Goal: Task Accomplishment & Management: Complete application form

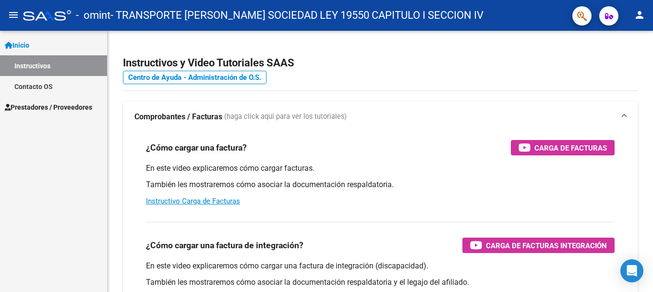
click at [47, 103] on span "Prestadores / Proveedores" at bounding box center [48, 107] width 87 height 11
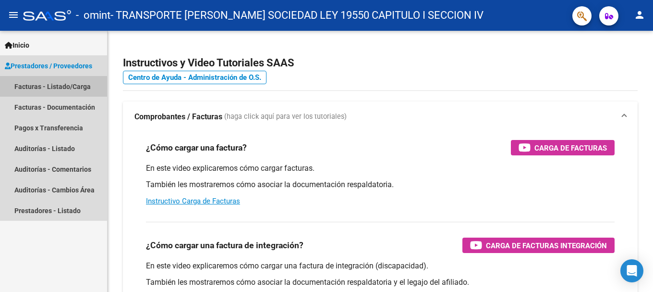
click at [49, 88] on link "Facturas - Listado/Carga" at bounding box center [53, 86] width 107 height 21
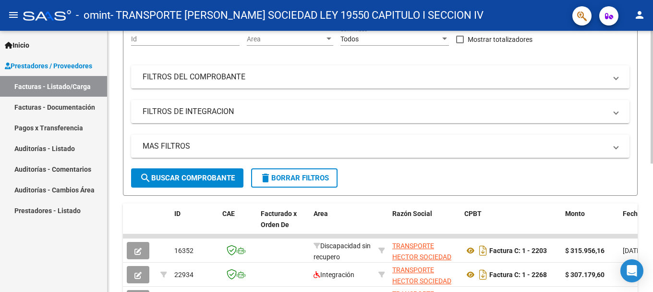
scroll to position [253, 0]
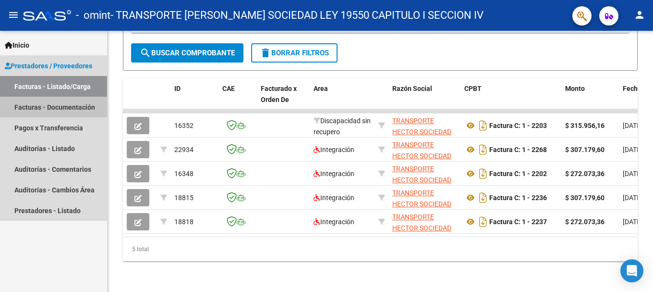
click at [57, 108] on link "Facturas - Documentación" at bounding box center [53, 107] width 107 height 21
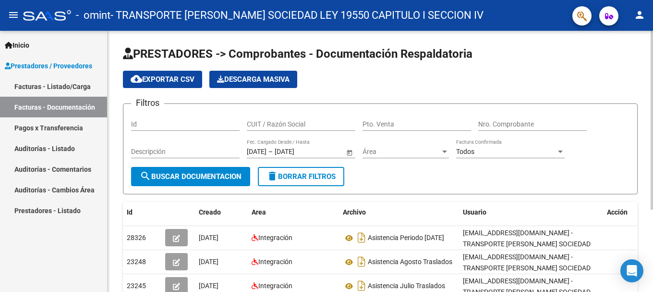
scroll to position [120, 0]
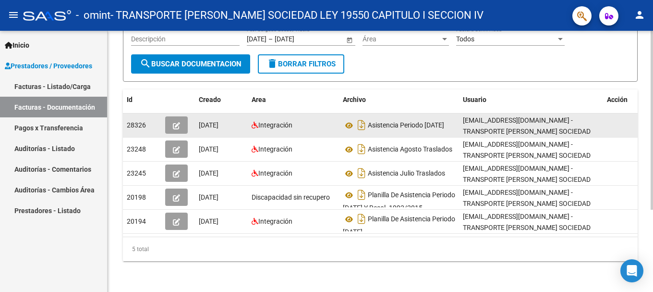
click at [177, 122] on icon "button" at bounding box center [176, 125] width 7 height 7
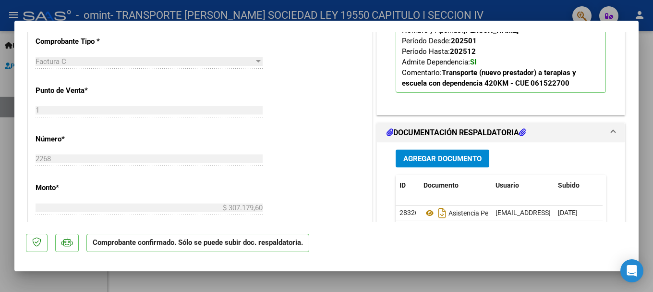
scroll to position [242, 0]
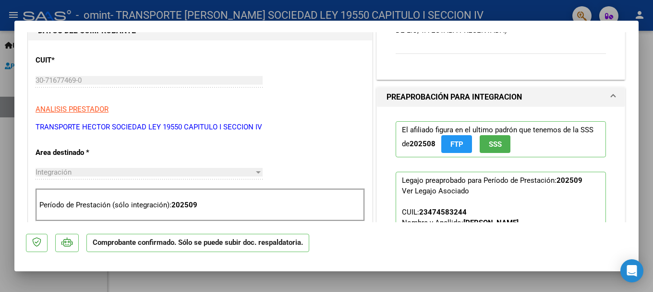
click at [4, 52] on div at bounding box center [326, 146] width 653 height 292
type input "$ 0,00"
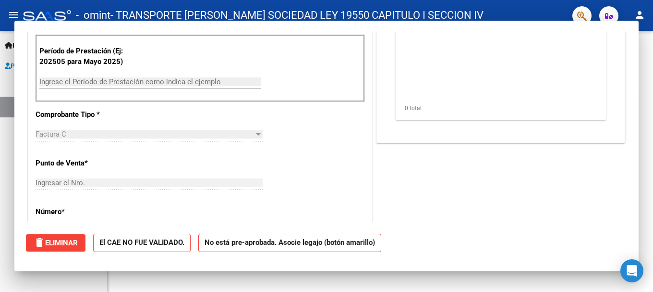
scroll to position [0, 0]
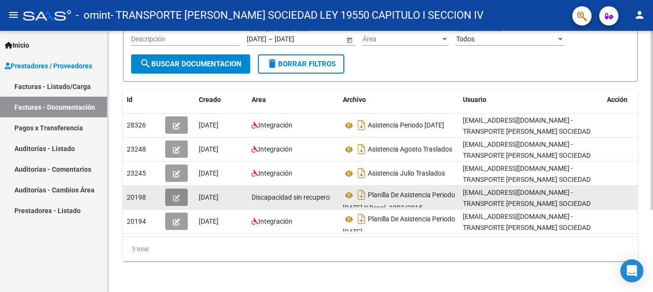
click at [178, 194] on icon "button" at bounding box center [176, 197] width 7 height 7
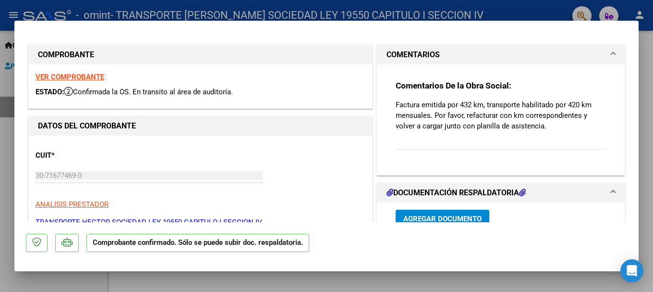
click at [8, 53] on div at bounding box center [326, 146] width 653 height 292
type input "$ 0,00"
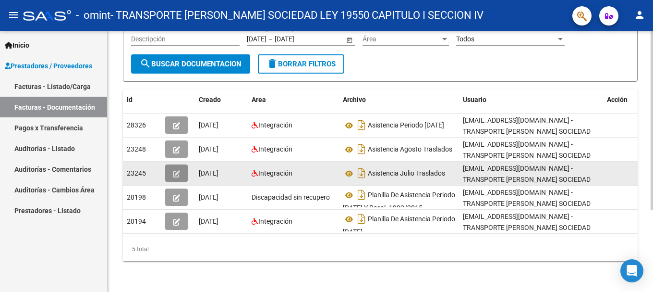
click at [174, 170] on icon "button" at bounding box center [176, 173] width 7 height 7
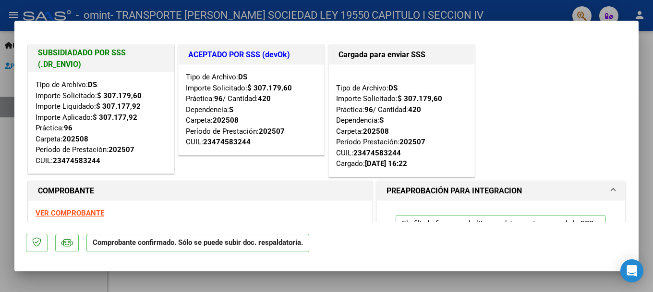
scroll to position [192, 0]
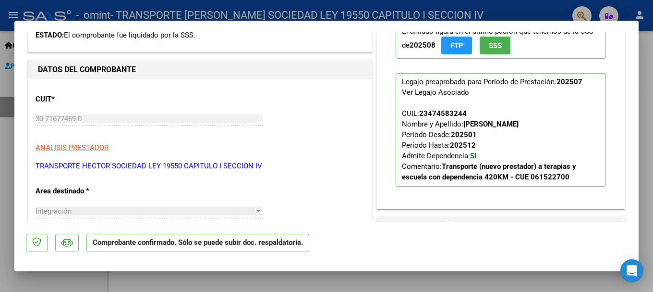
click at [9, 52] on div at bounding box center [326, 146] width 653 height 292
type input "$ 0,00"
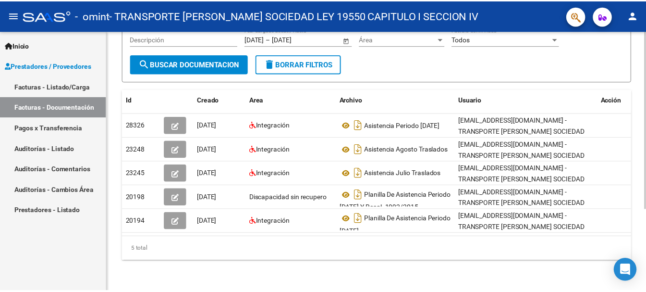
scroll to position [0, 0]
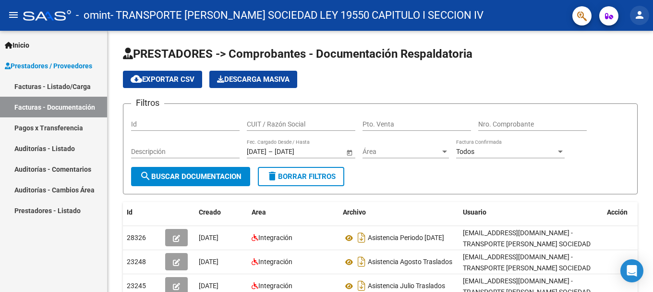
click at [640, 11] on mat-icon "person" at bounding box center [640, 15] width 12 height 12
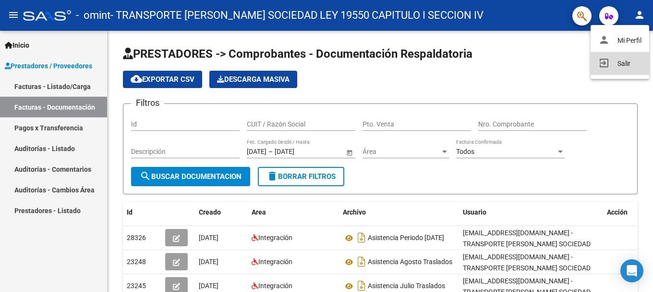
click at [616, 62] on button "exit_to_app Salir" at bounding box center [620, 63] width 59 height 23
